Goal: Register for event/course

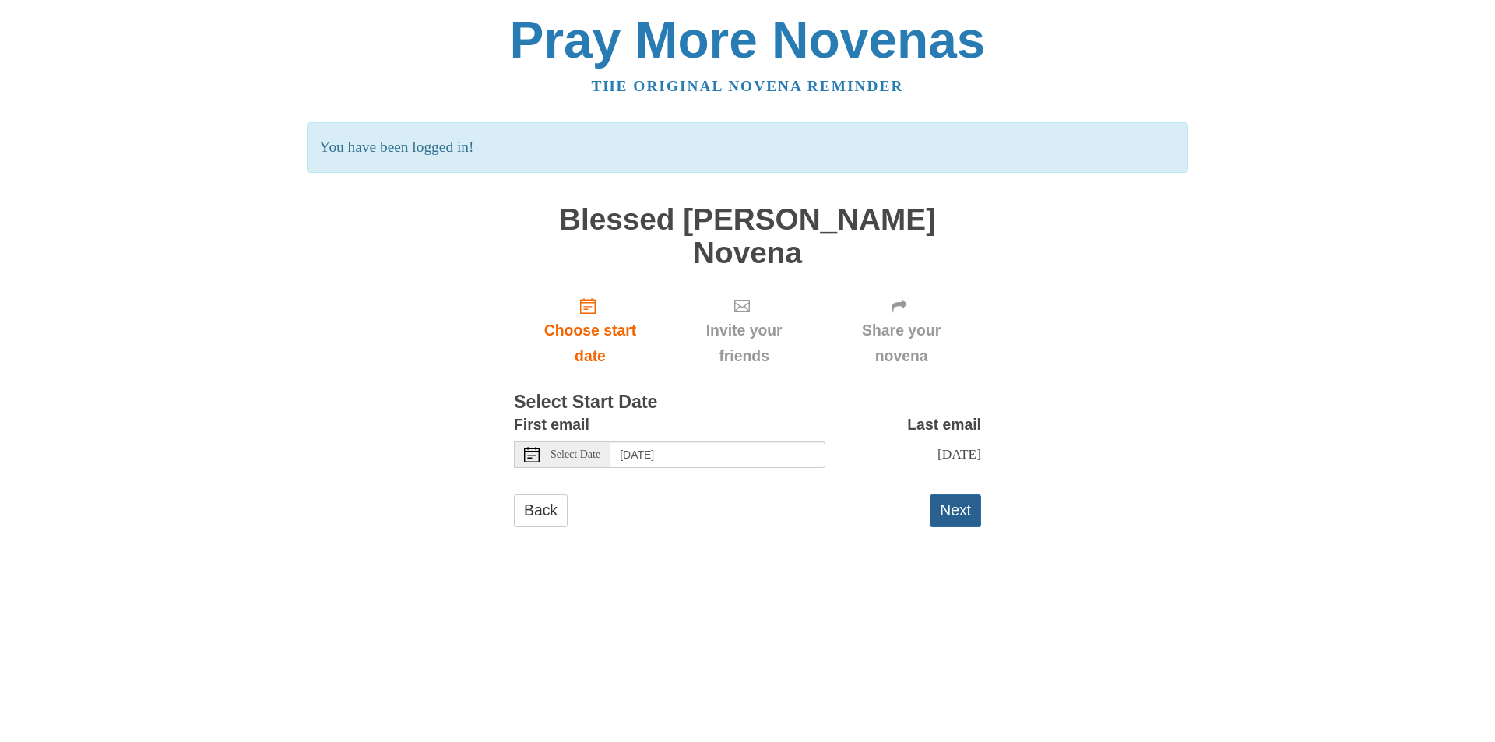
click at [967, 495] on button "Next" at bounding box center [955, 511] width 51 height 32
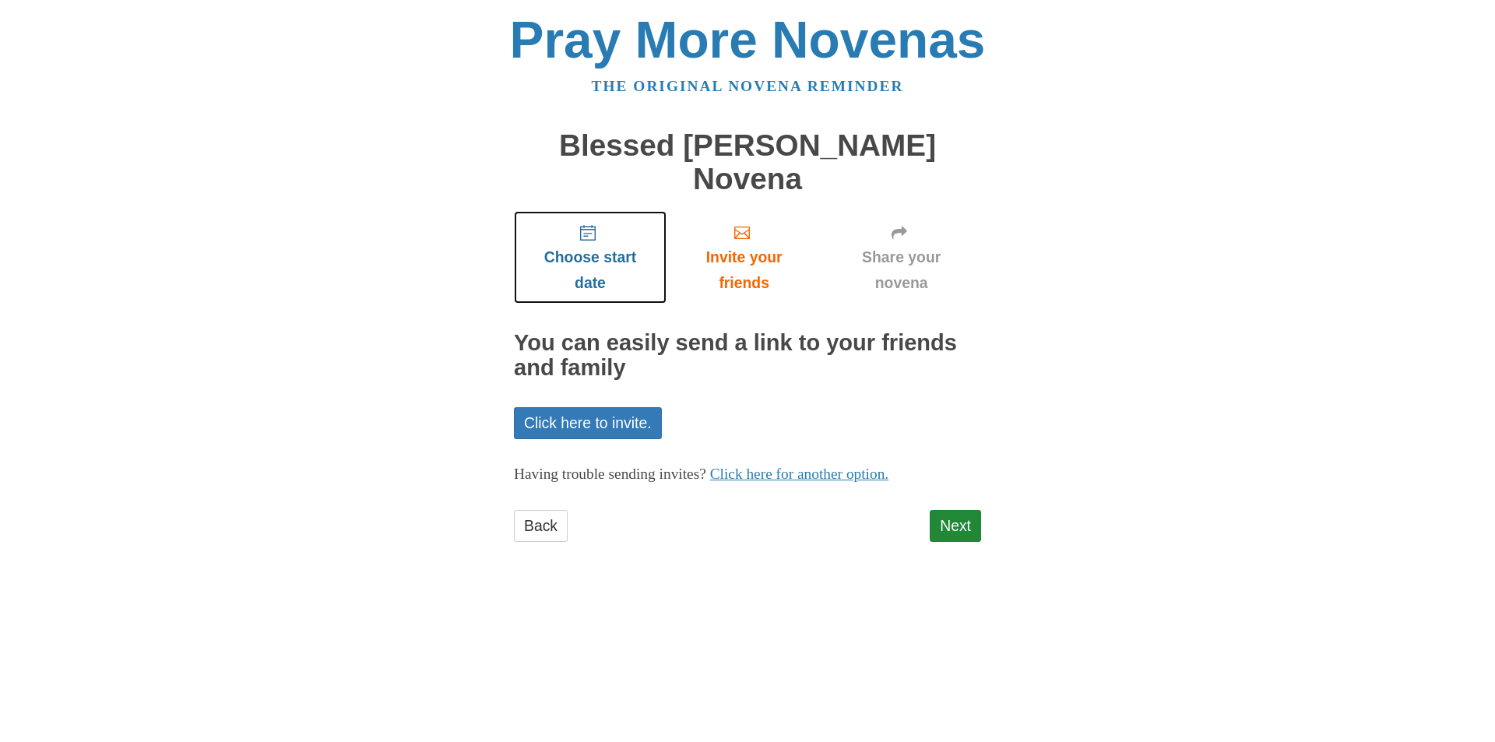
click at [590, 225] on icon "Choose start date" at bounding box center [588, 233] width 16 height 16
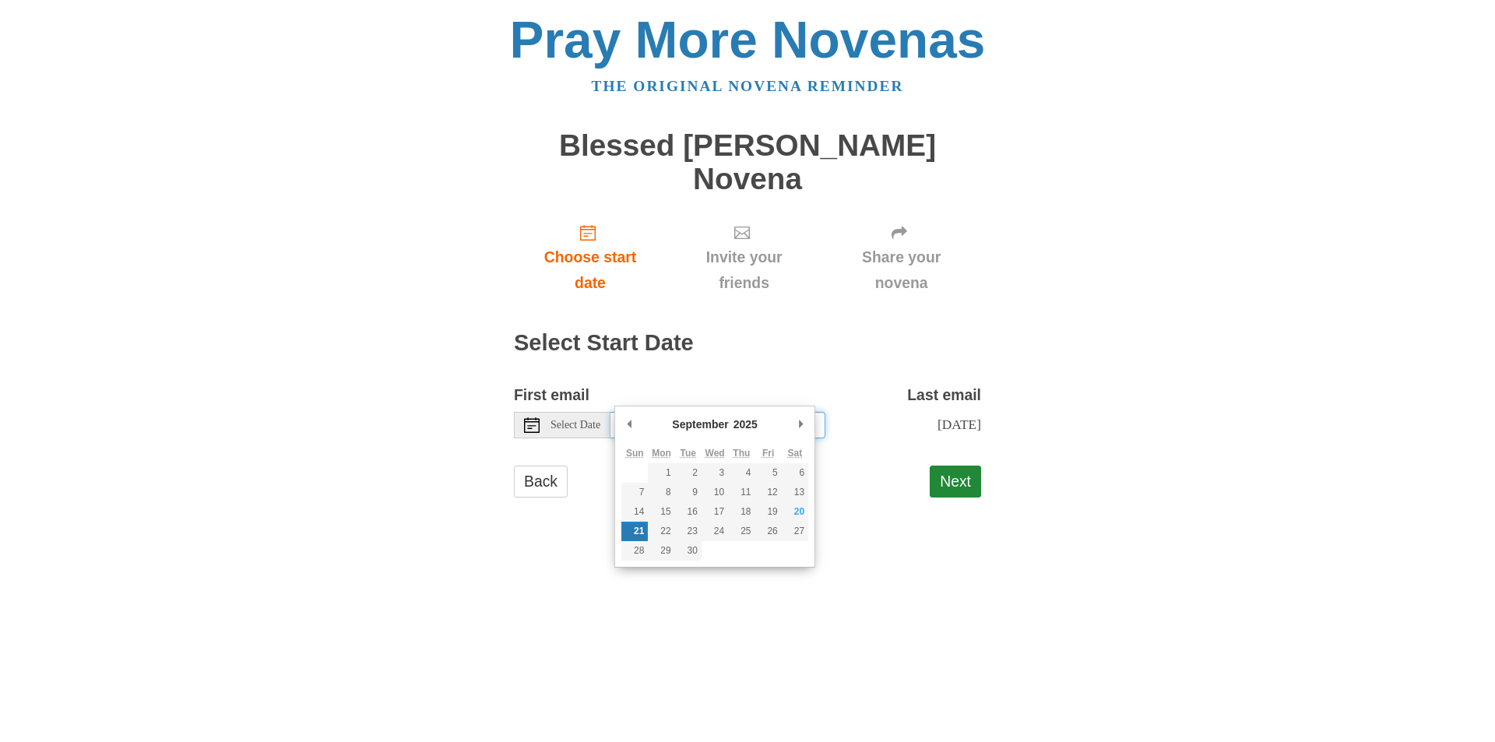
click at [691, 412] on input "Sunday, September 21st" at bounding box center [718, 425] width 215 height 26
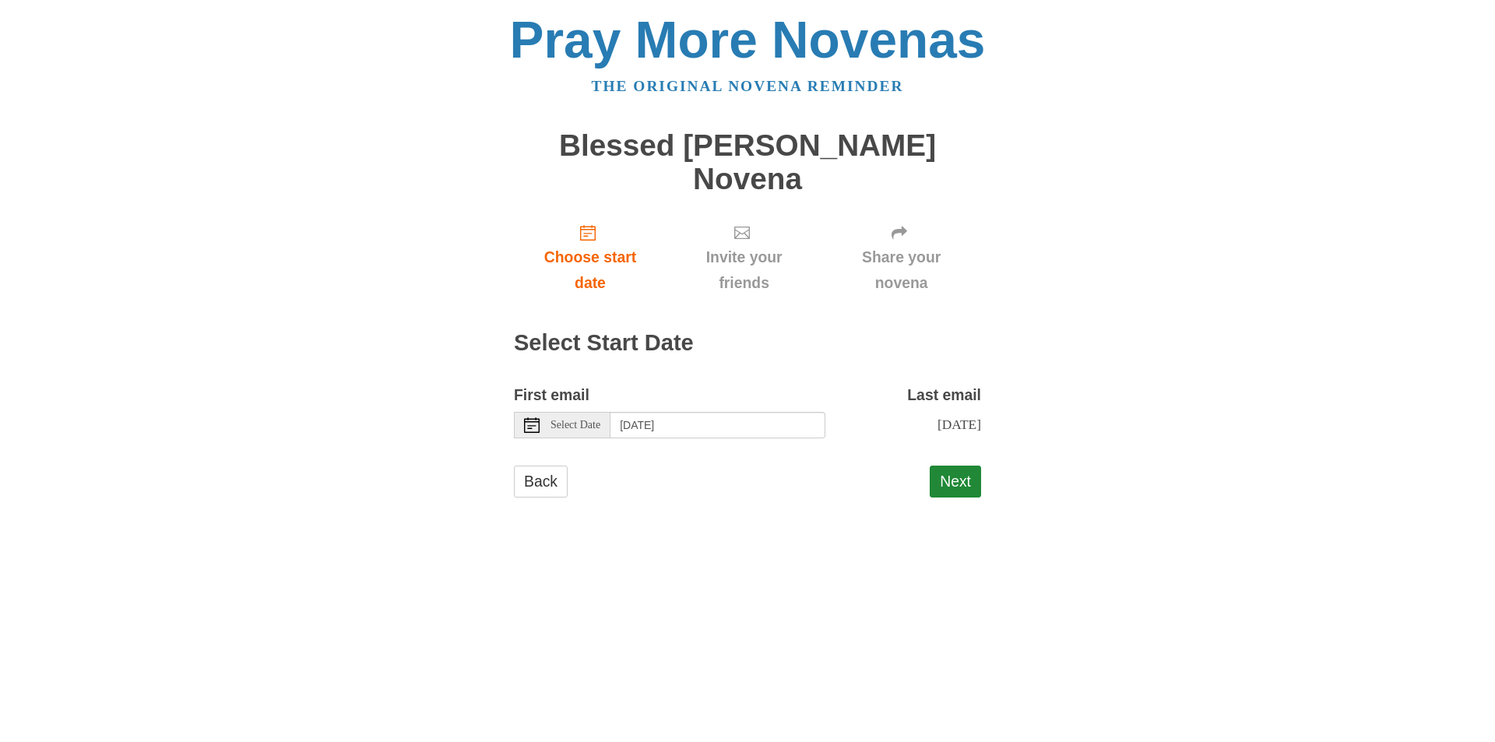
click at [579, 420] on span "Select Date" at bounding box center [576, 425] width 50 height 11
click at [959, 466] on button "Next" at bounding box center [955, 482] width 51 height 32
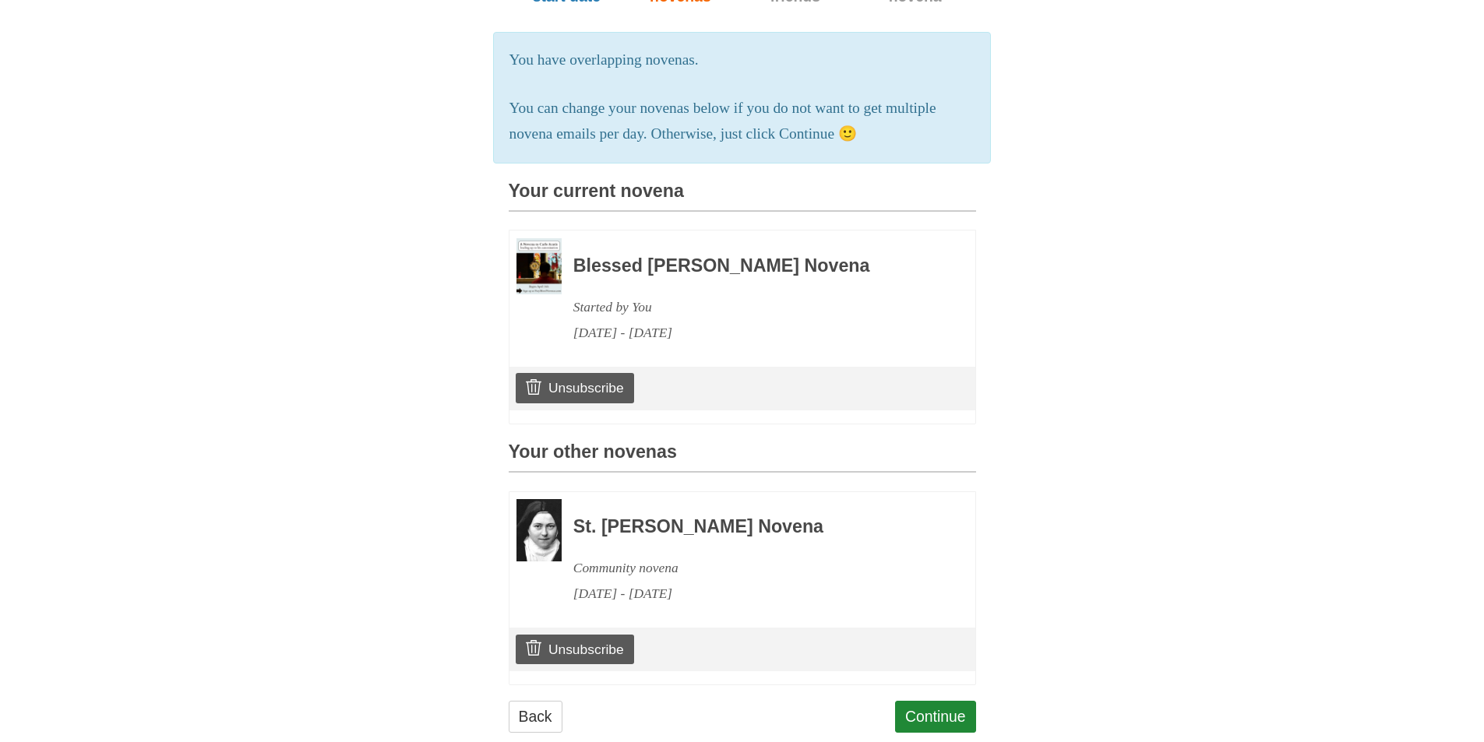
scroll to position [289, 0]
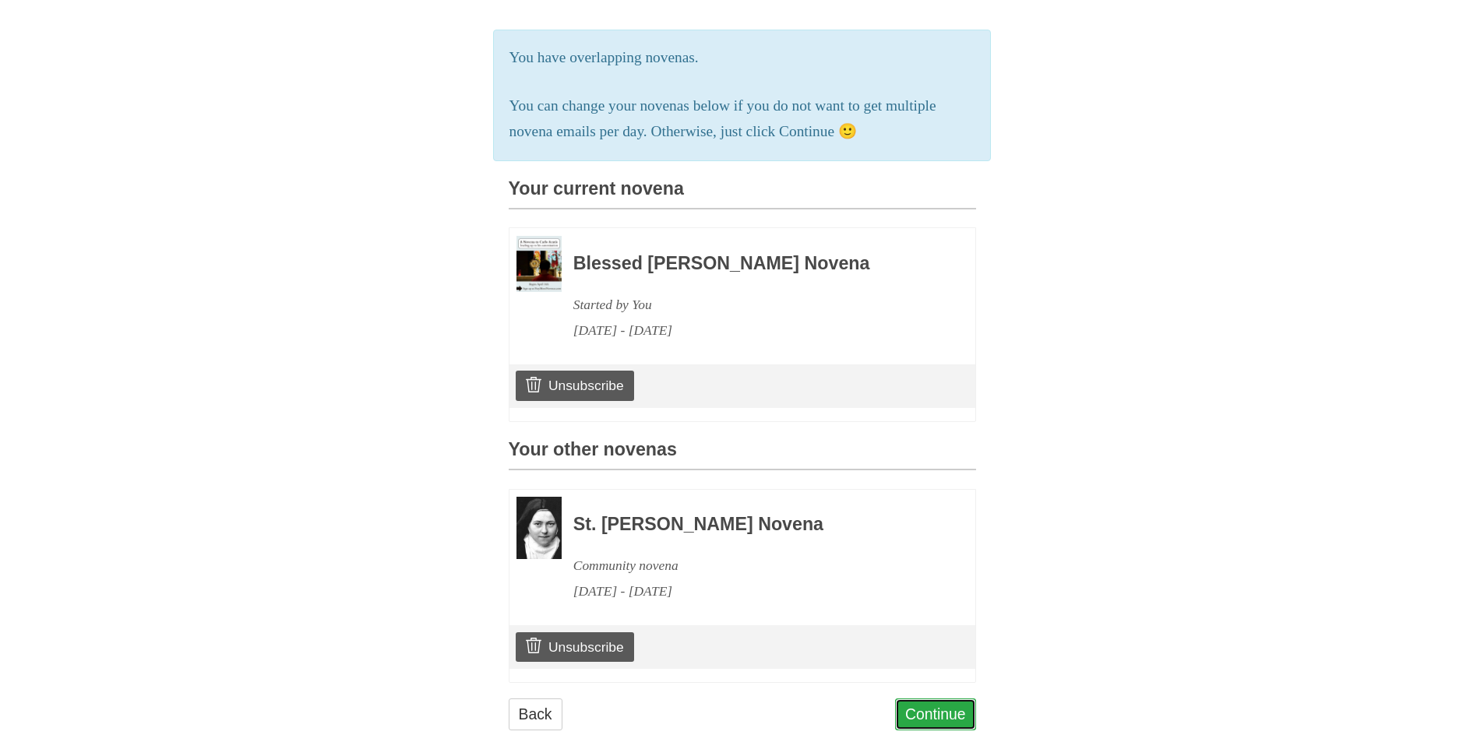
click at [940, 699] on link "Continue" at bounding box center [935, 715] width 81 height 32
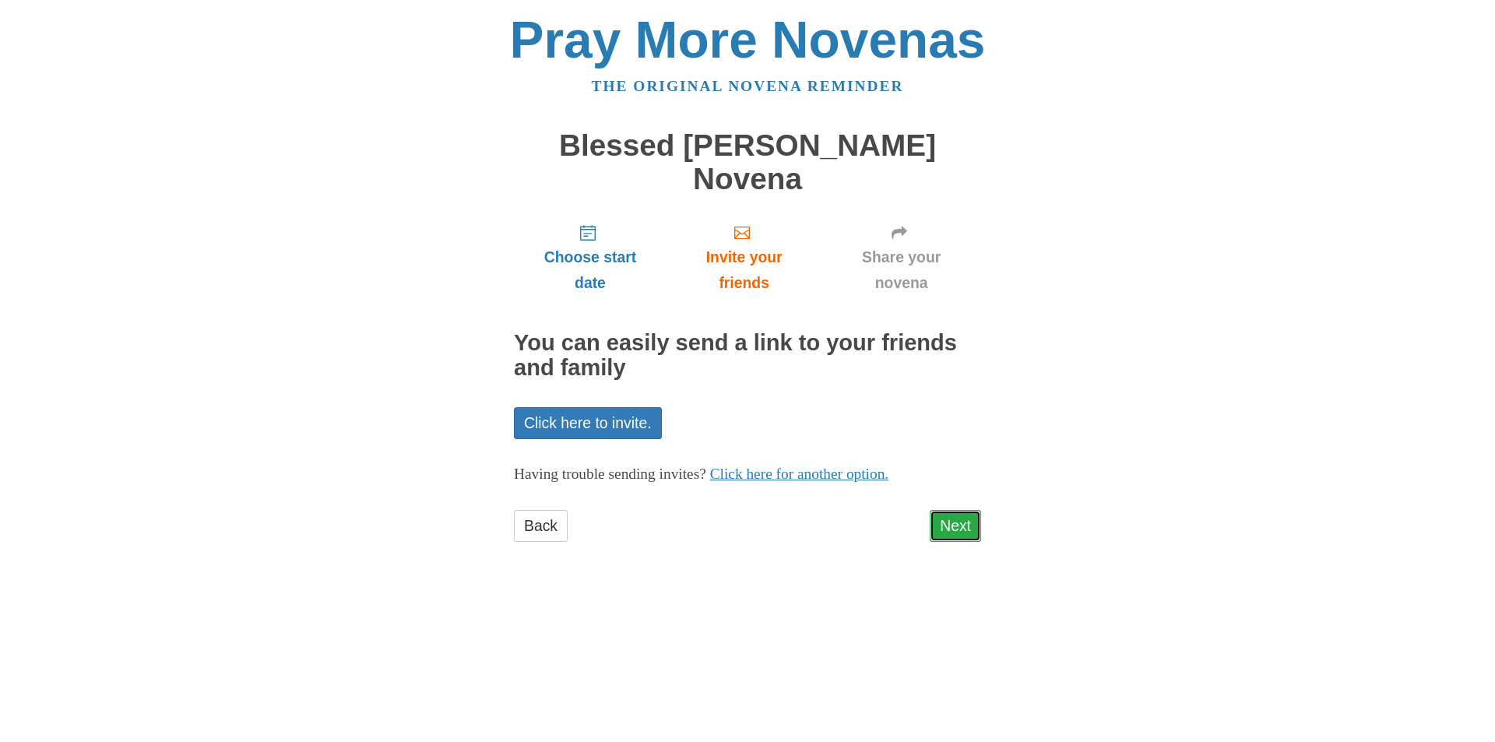
click at [964, 510] on link "Next" at bounding box center [955, 526] width 51 height 32
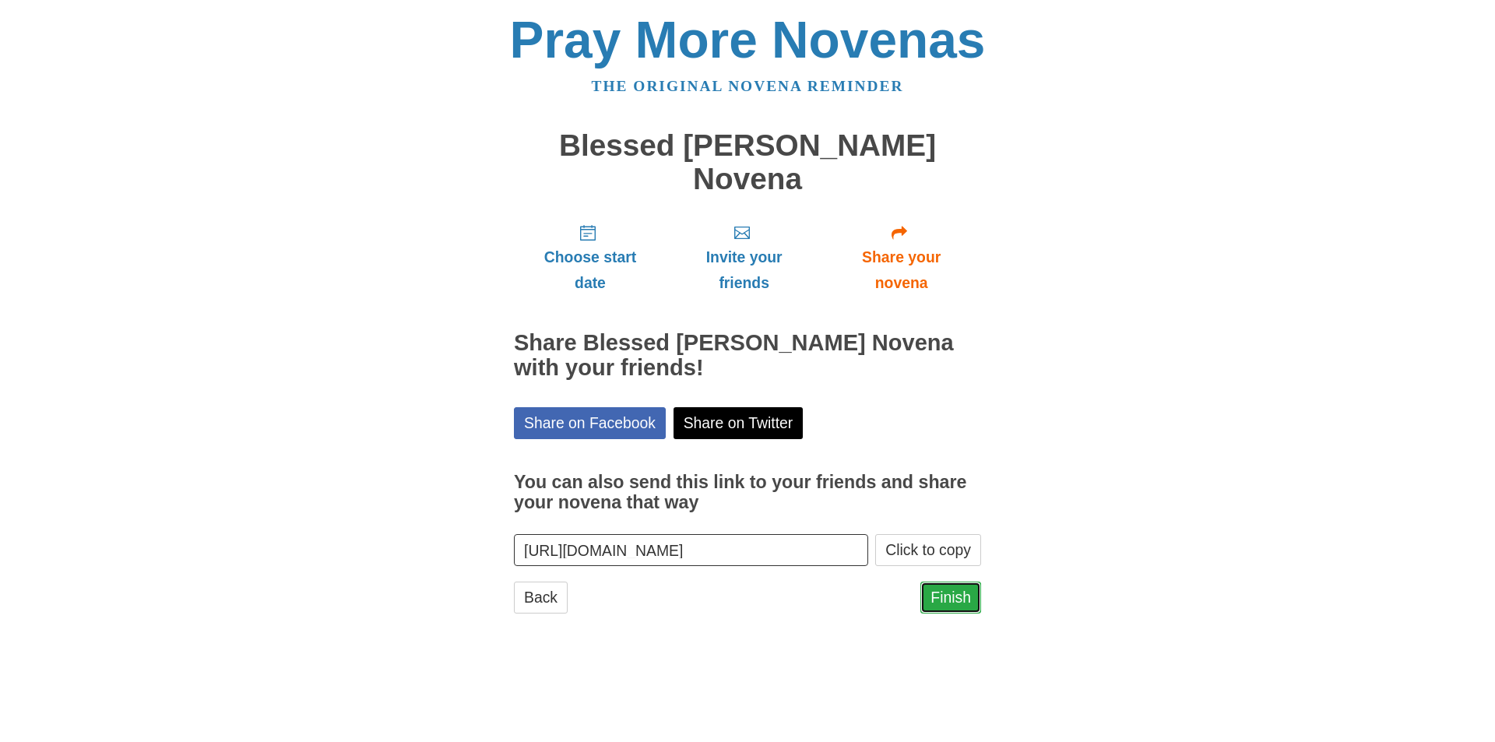
click at [942, 582] on link "Finish" at bounding box center [951, 598] width 61 height 32
